Goal: Task Accomplishment & Management: Use online tool/utility

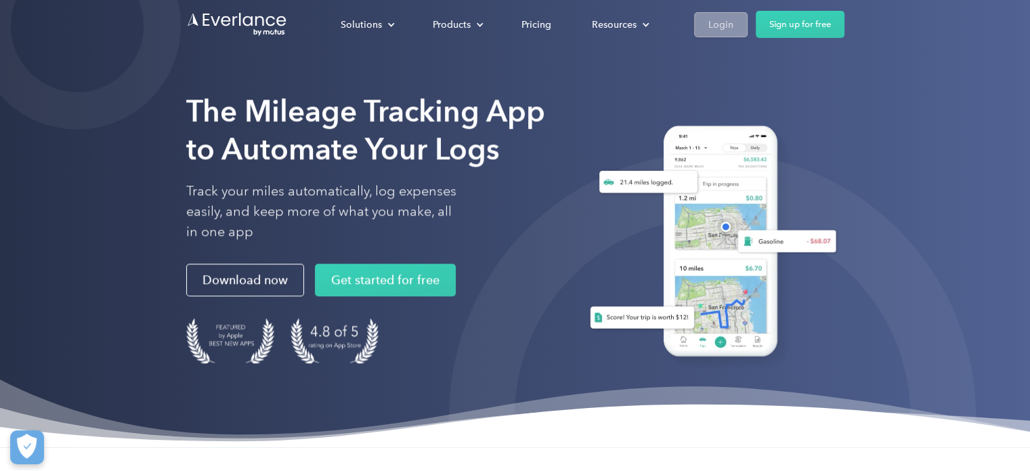
click at [704, 30] on link "Login" at bounding box center [721, 24] width 54 height 25
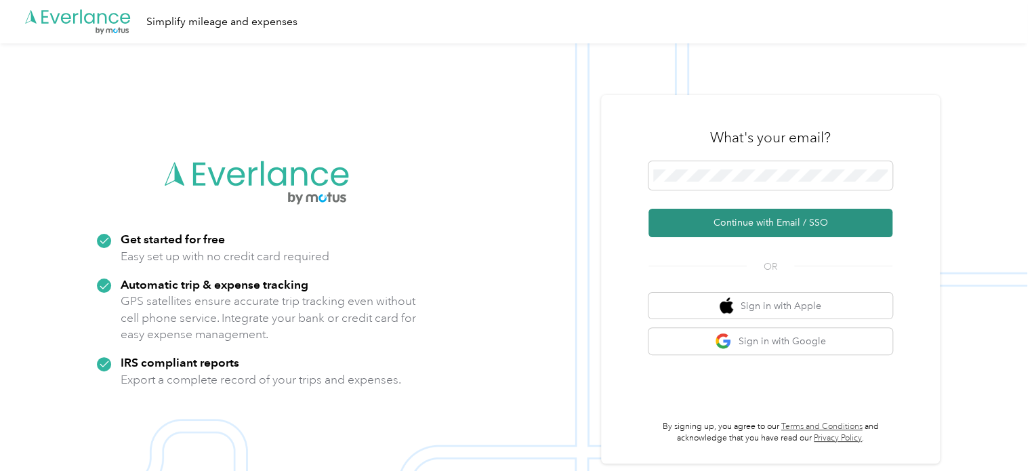
click at [747, 224] on button "Continue with Email / SSO" at bounding box center [770, 223] width 244 height 28
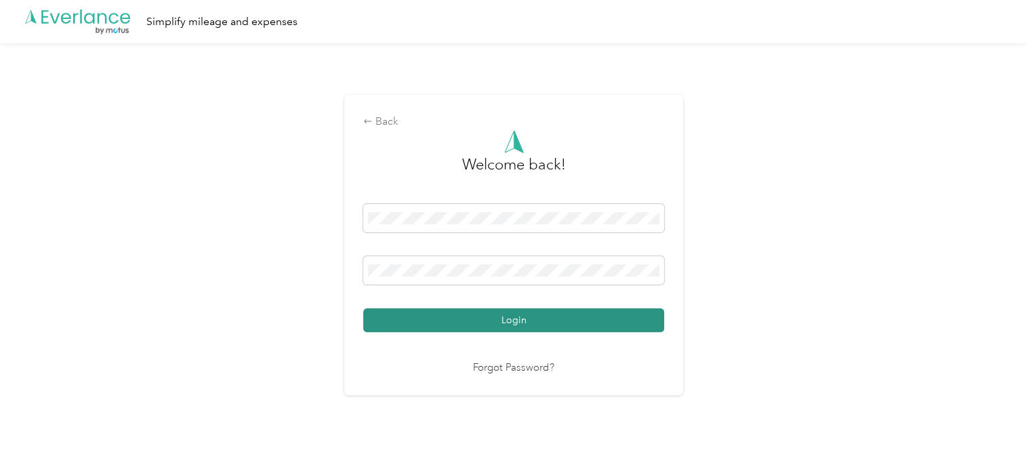
click at [555, 320] on button "Login" at bounding box center [513, 320] width 301 height 24
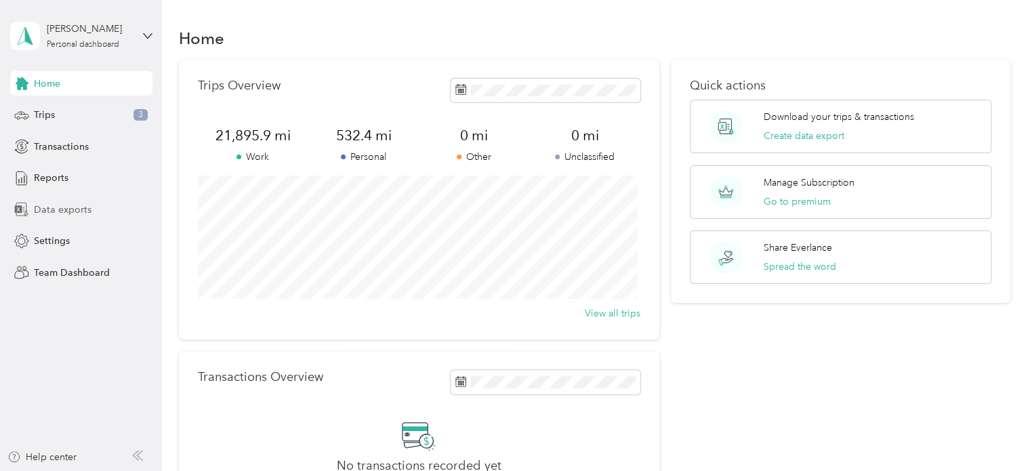
click at [61, 206] on span "Data exports" at bounding box center [63, 210] width 58 height 14
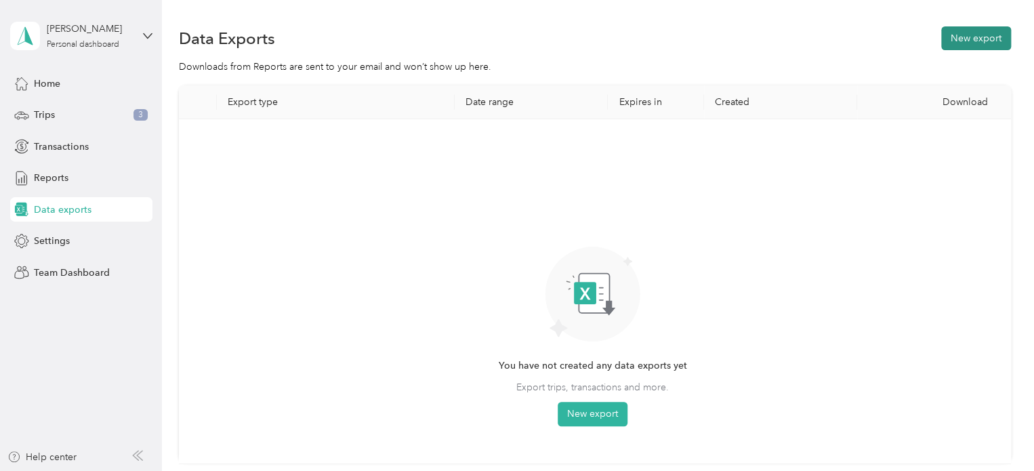
click at [956, 38] on button "New export" at bounding box center [976, 38] width 70 height 24
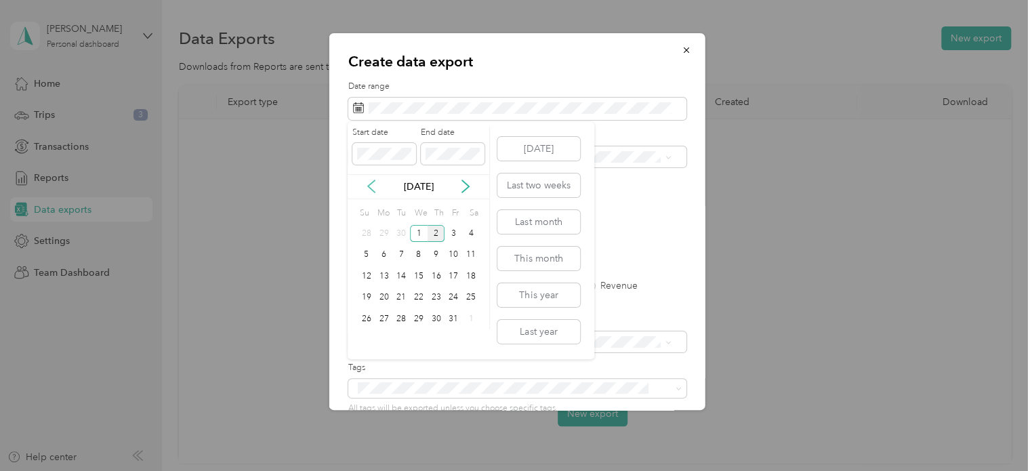
click at [373, 186] on icon at bounding box center [371, 186] width 14 height 14
click at [382, 229] on div "1" at bounding box center [384, 233] width 18 height 17
click at [399, 319] on div "30" at bounding box center [401, 318] width 18 height 17
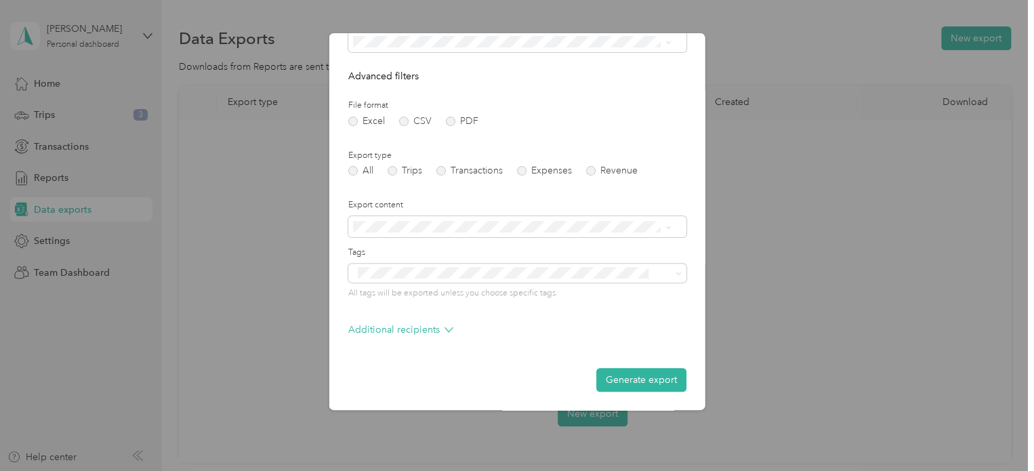
scroll to position [116, 0]
click at [387, 169] on label "Trips" at bounding box center [404, 169] width 35 height 9
click at [645, 379] on button "Generate export" at bounding box center [641, 379] width 90 height 24
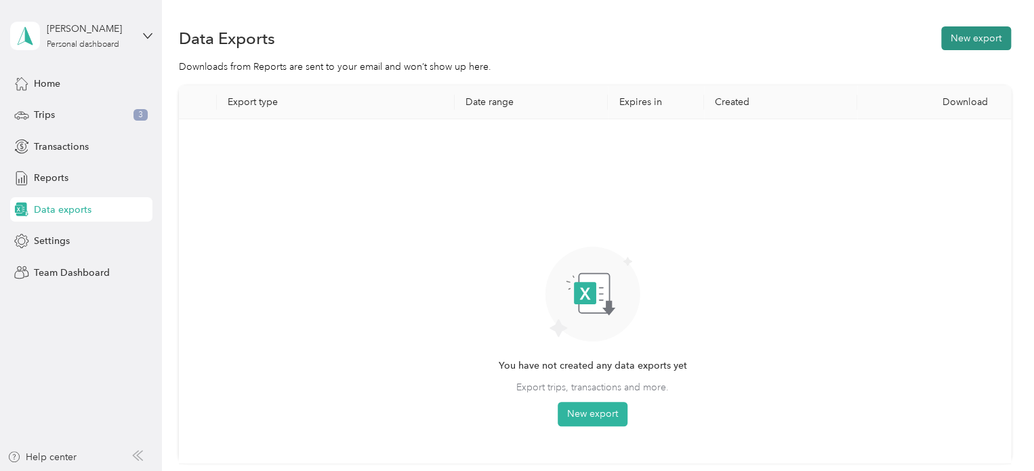
click at [956, 42] on button "New export" at bounding box center [976, 38] width 70 height 24
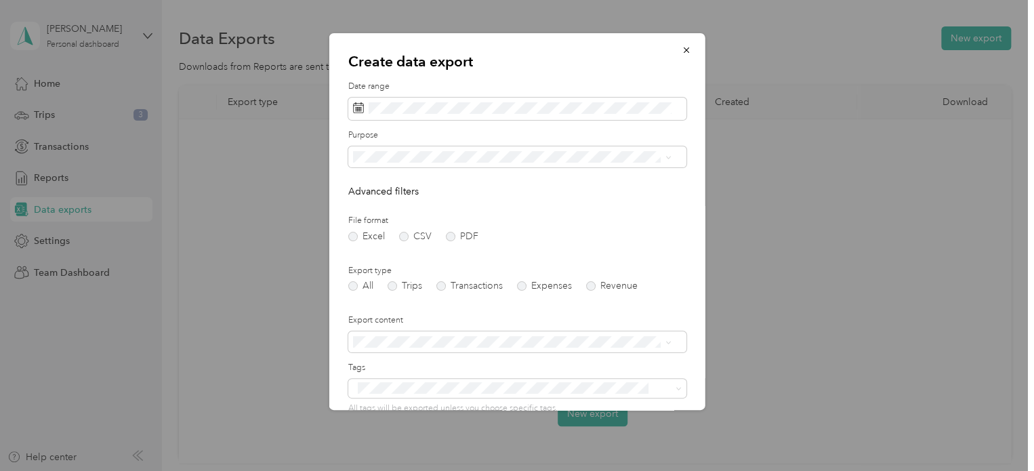
click at [650, 132] on label "Purpose" at bounding box center [517, 135] width 338 height 12
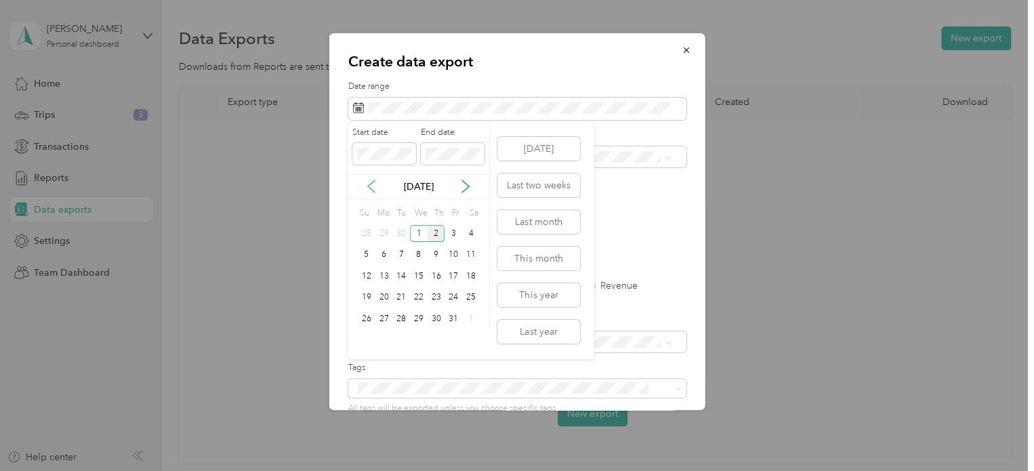
click at [372, 181] on icon at bounding box center [371, 186] width 14 height 14
click at [383, 233] on div "1" at bounding box center [384, 233] width 18 height 17
click at [396, 316] on div "30" at bounding box center [401, 318] width 18 height 17
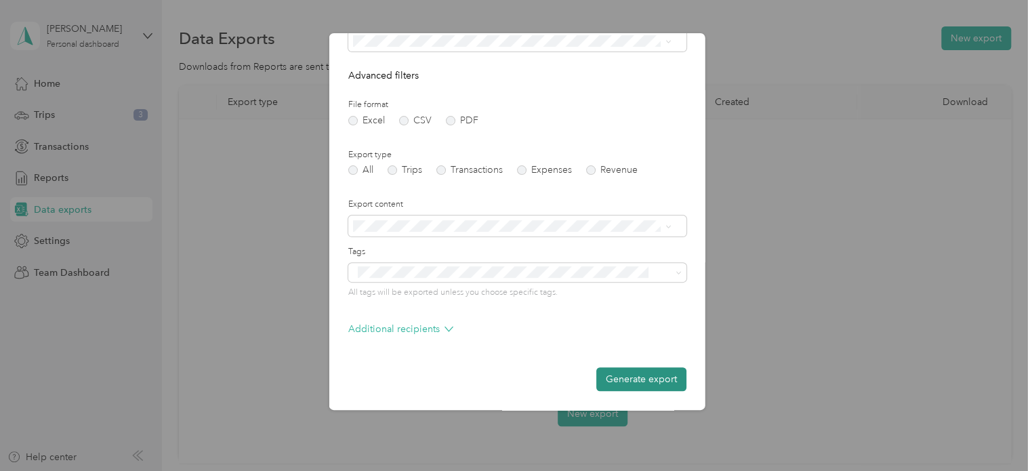
click at [617, 380] on button "Generate export" at bounding box center [641, 379] width 90 height 24
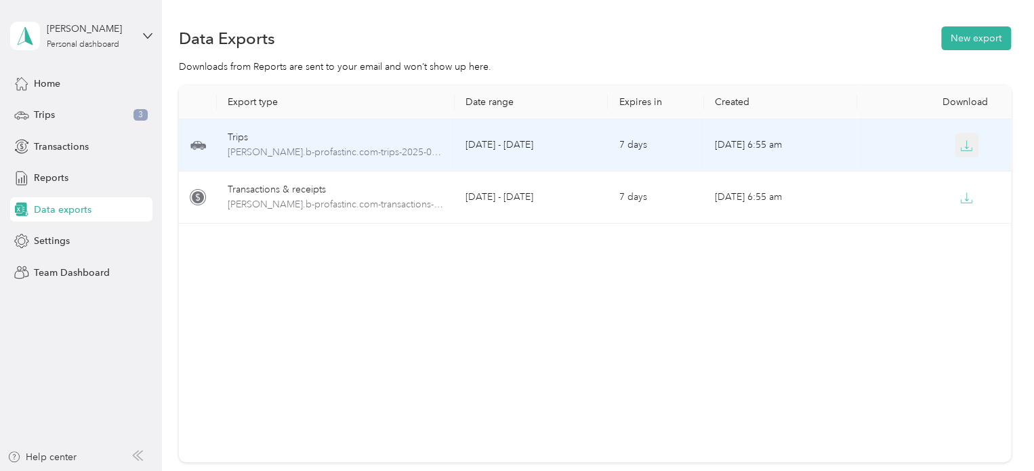
click at [965, 146] on icon "button" at bounding box center [966, 146] width 12 height 12
